Goal: Navigation & Orientation: Find specific page/section

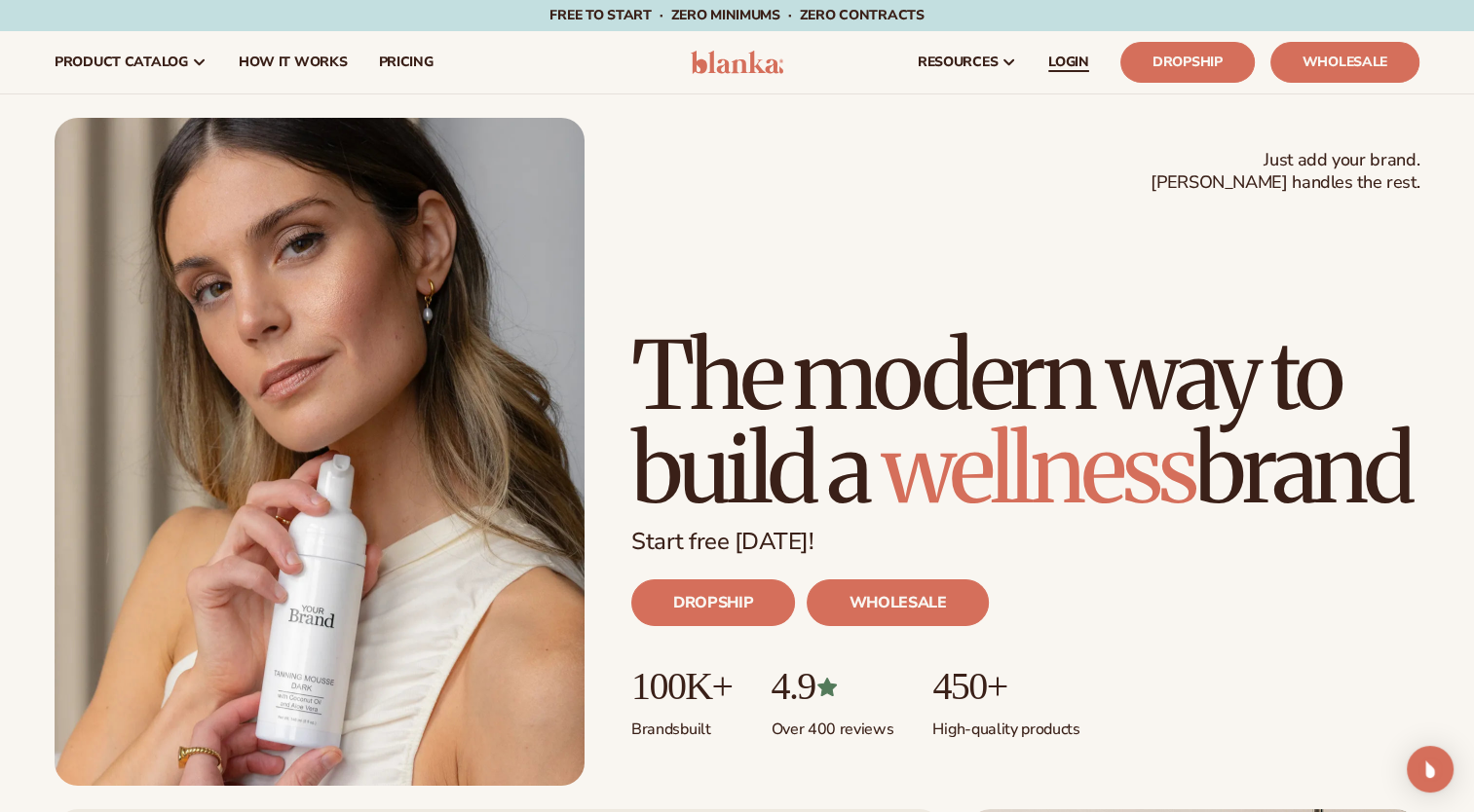
click at [1071, 70] on span "LOGIN" at bounding box center [1068, 63] width 41 height 16
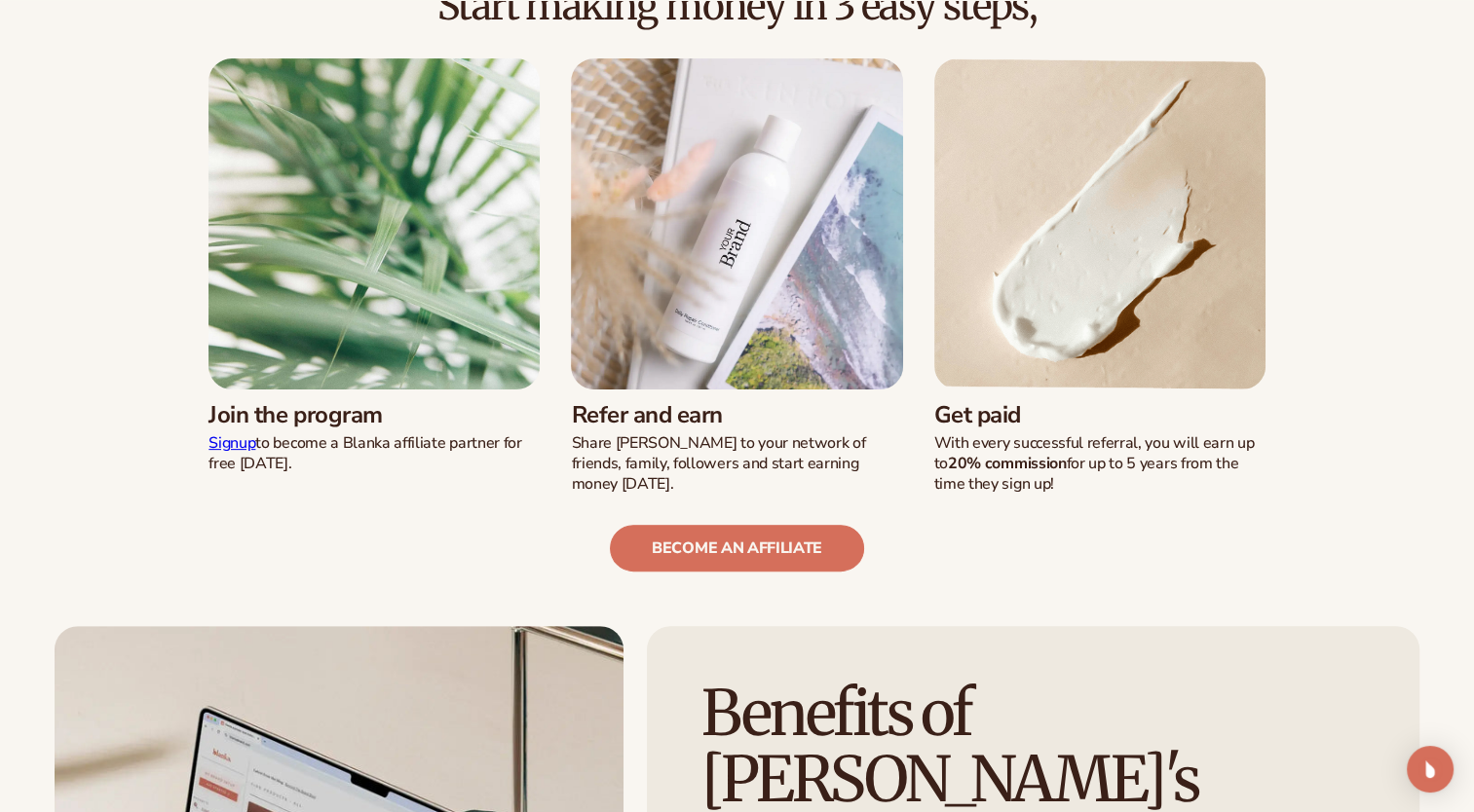
scroll to position [584, 0]
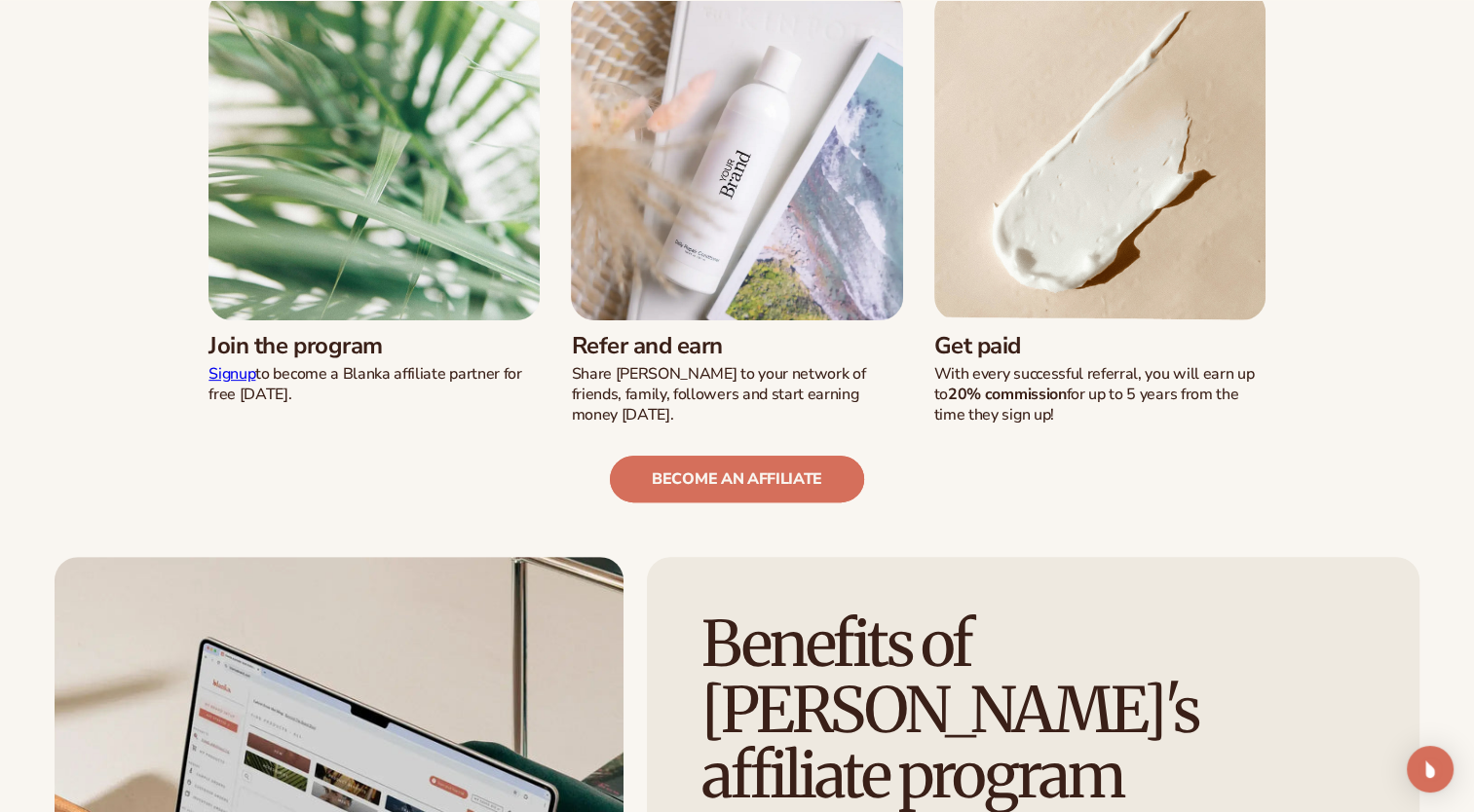
click at [746, 478] on link "become an affiliate" at bounding box center [737, 479] width 254 height 47
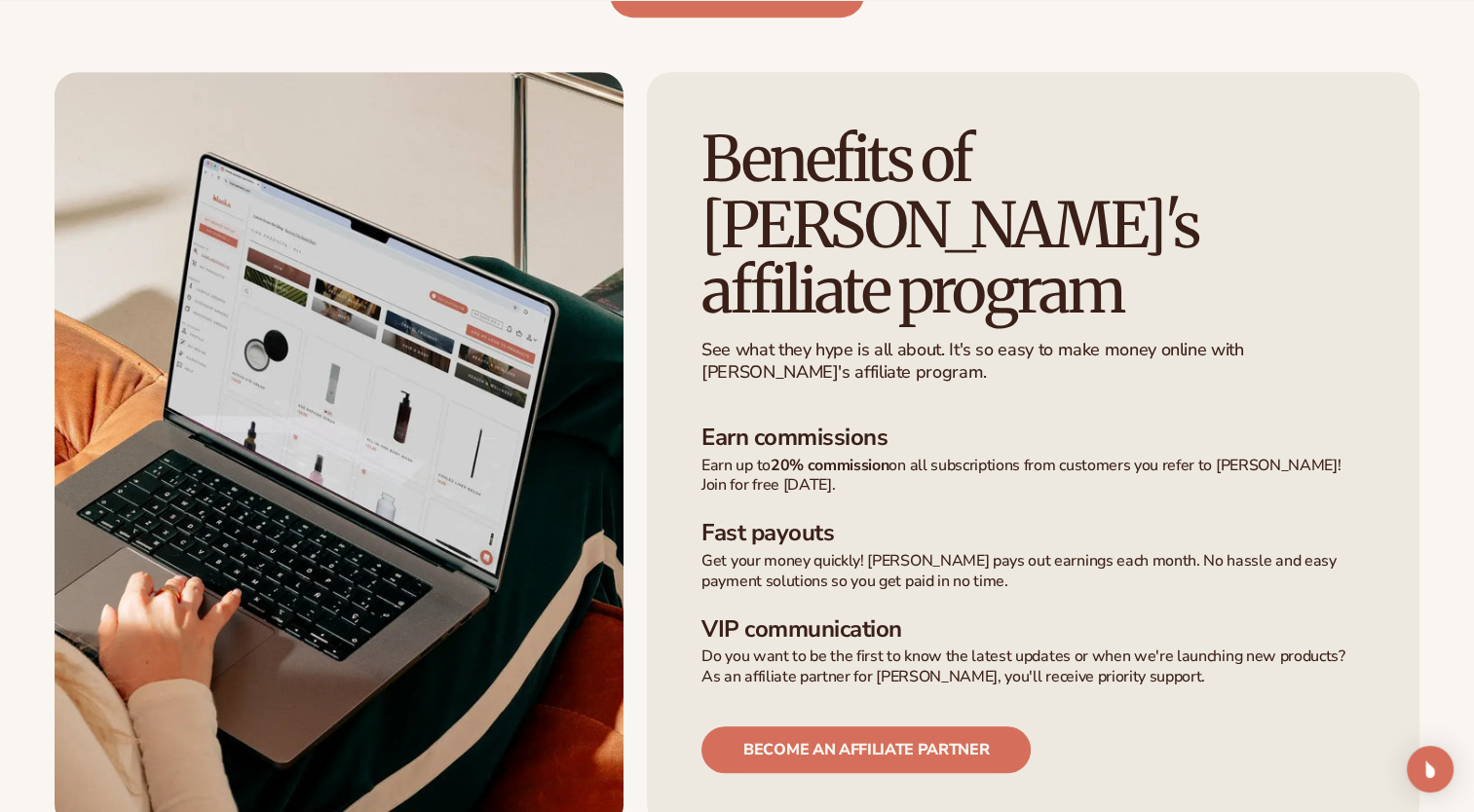
scroll to position [1071, 0]
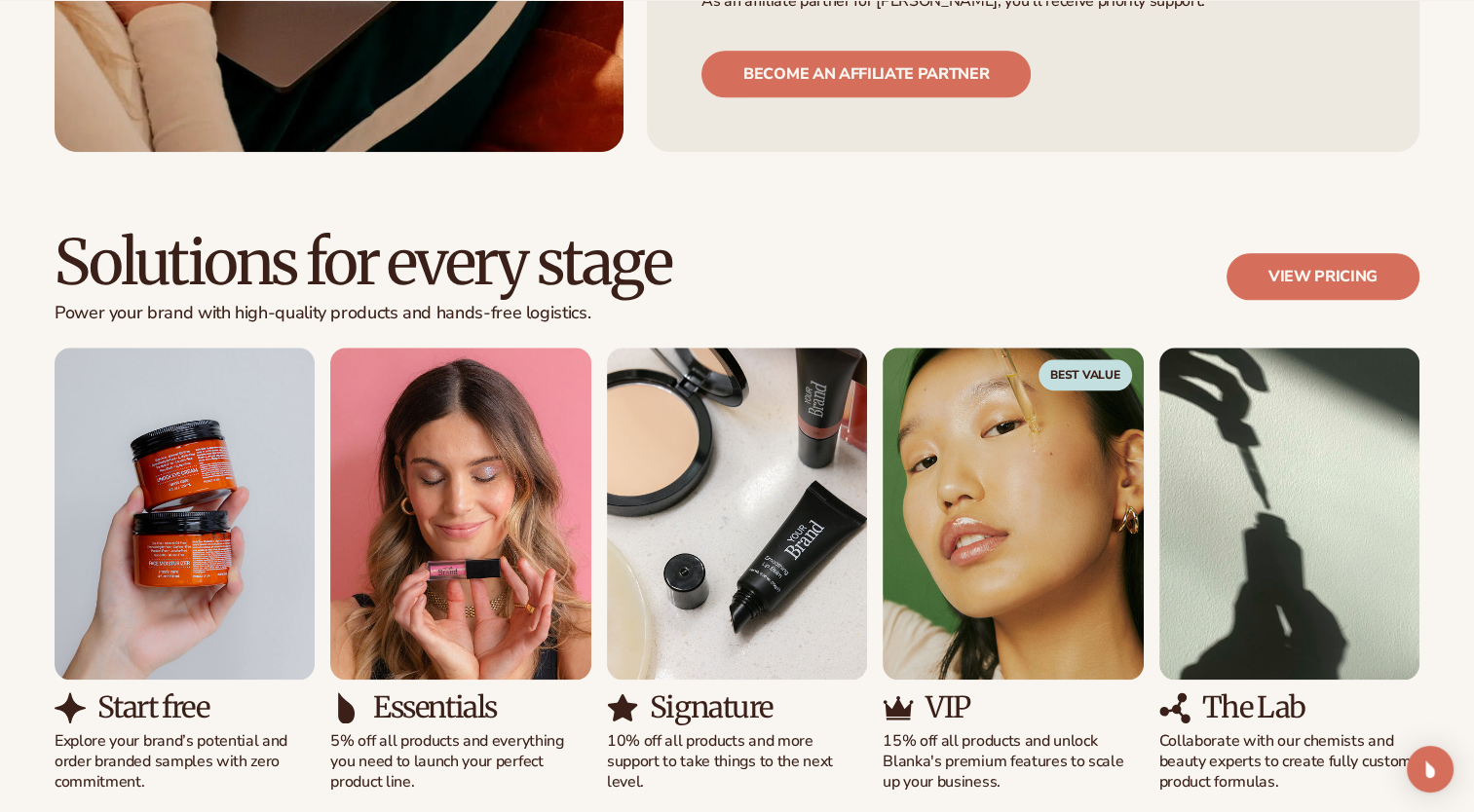
scroll to position [1631, 0]
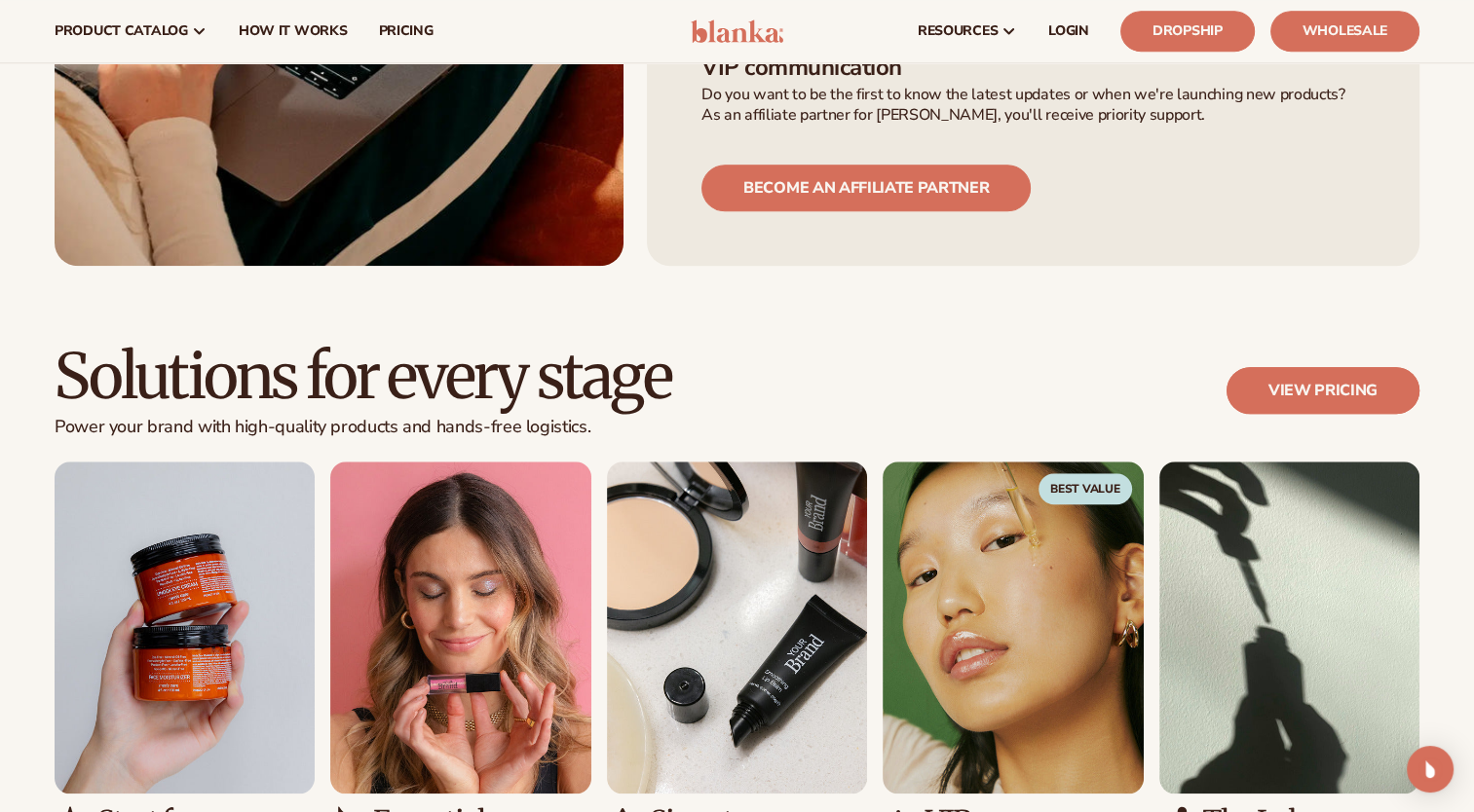
click at [1363, 367] on link "View pricing" at bounding box center [1323, 391] width 192 height 47
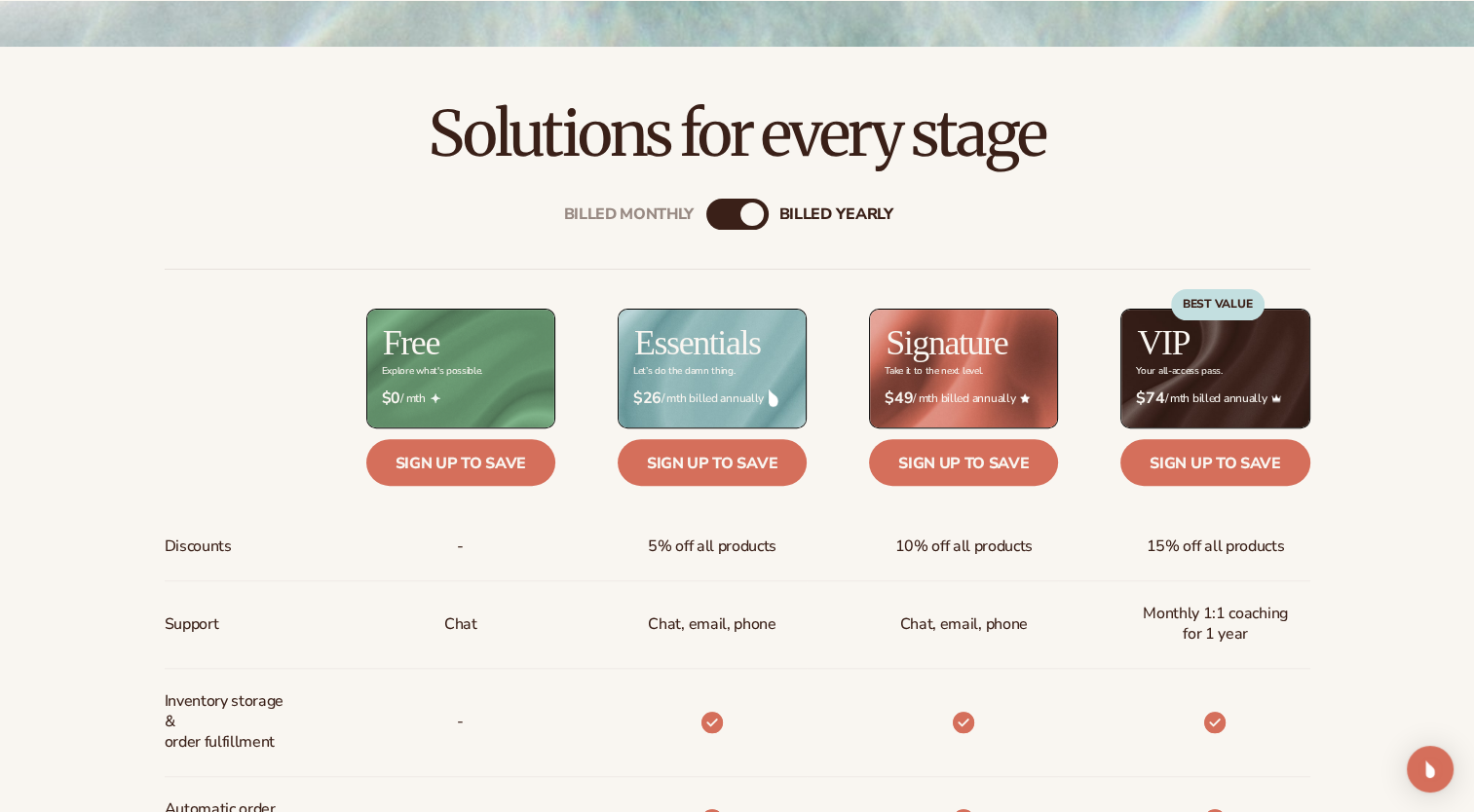
scroll to position [681, 0]
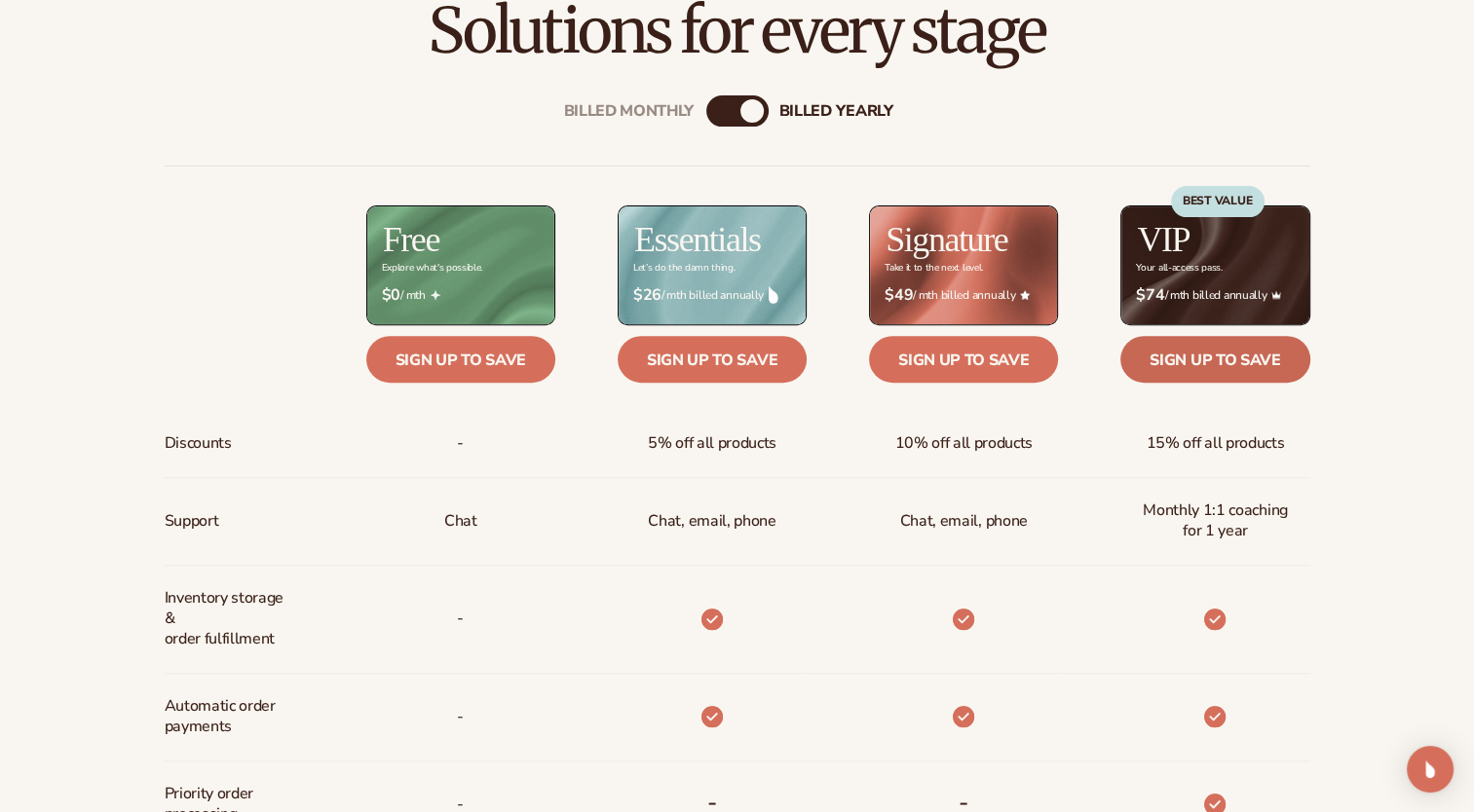
click at [1221, 364] on link "Sign up to save" at bounding box center [1215, 359] width 189 height 47
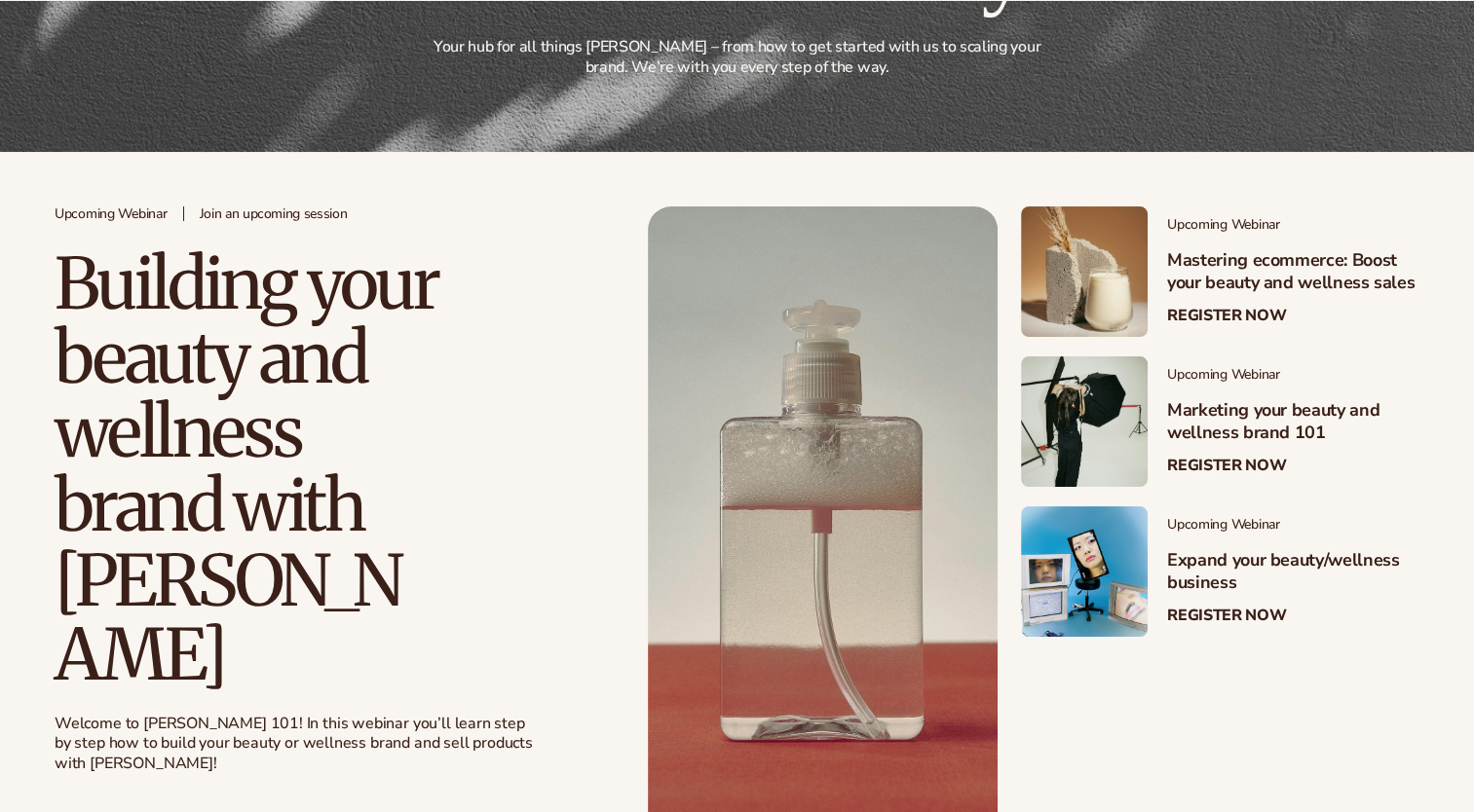
scroll to position [390, 0]
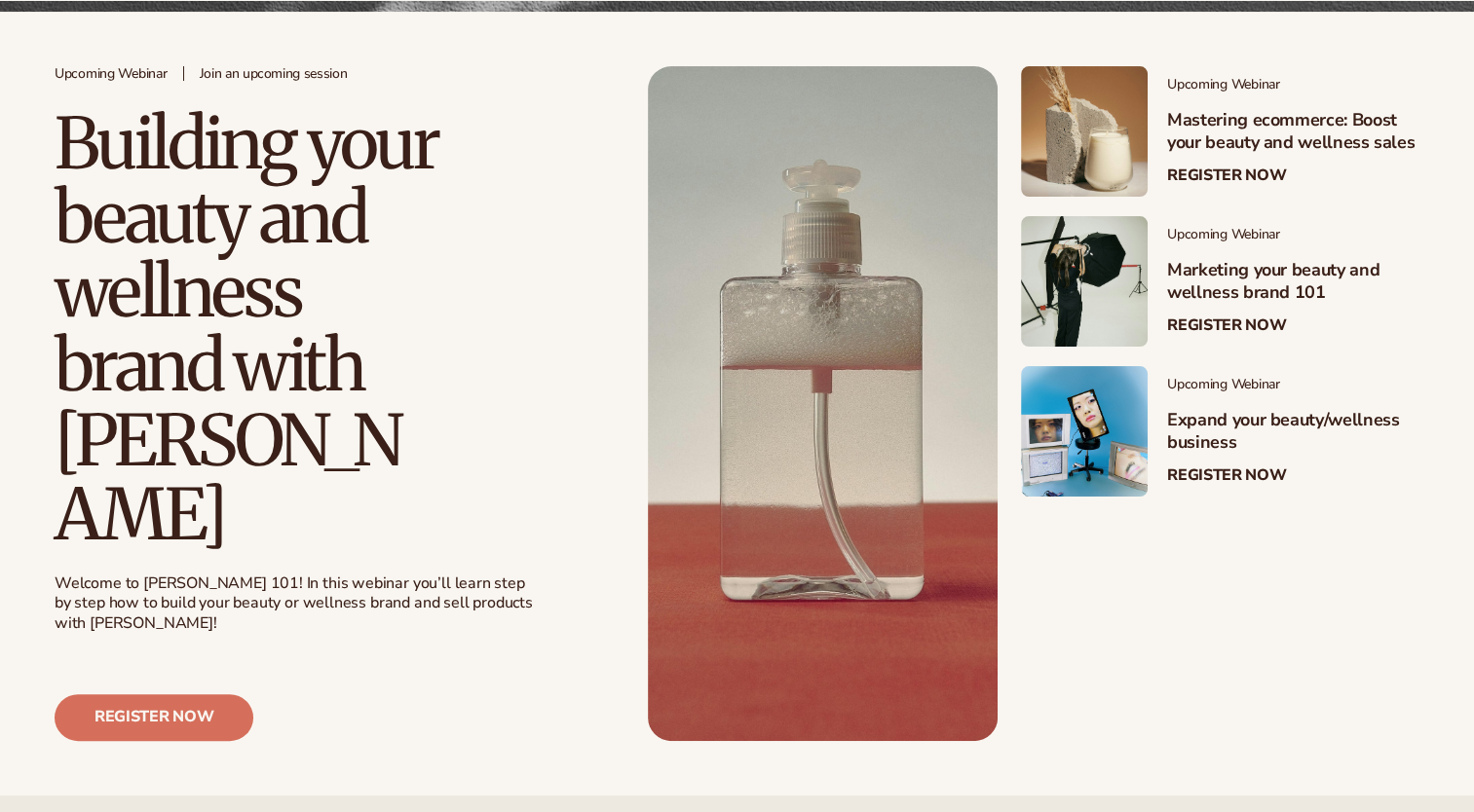
click at [831, 383] on link at bounding box center [823, 404] width 350 height 676
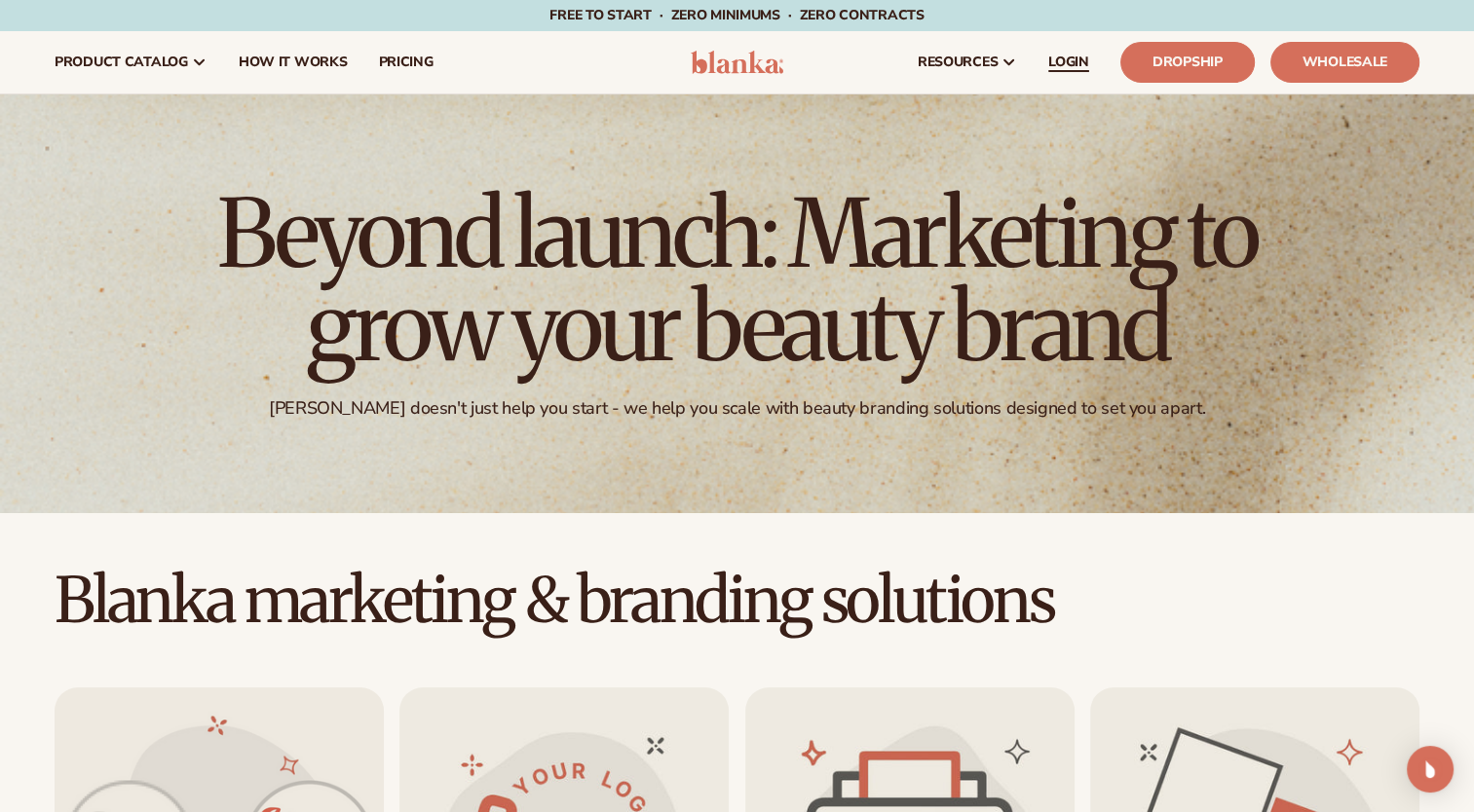
click at [1070, 66] on span "LOGIN" at bounding box center [1068, 63] width 41 height 16
click at [1076, 59] on span "LOGIN" at bounding box center [1068, 63] width 41 height 16
click at [1094, 73] on link "LOGIN" at bounding box center [1067, 62] width 72 height 62
